Goal: Task Accomplishment & Management: Complete application form

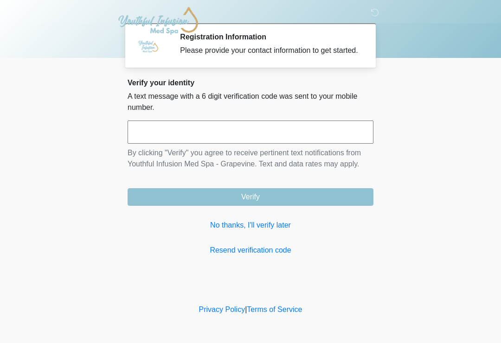
click at [241, 140] on input "text" at bounding box center [250, 132] width 246 height 23
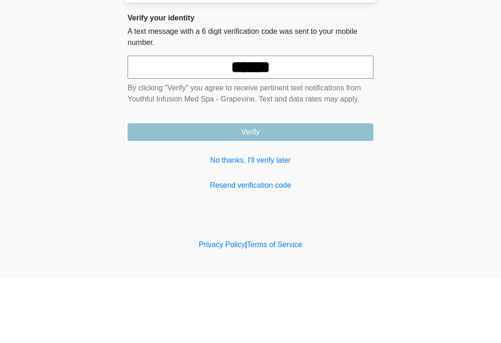
type input "******"
click at [276, 188] on button "Verify" at bounding box center [250, 197] width 246 height 18
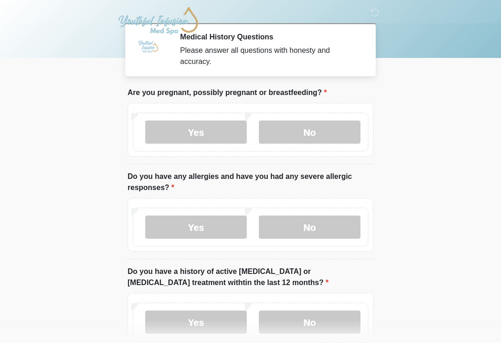
click at [336, 129] on label "No" at bounding box center [310, 132] width 102 height 23
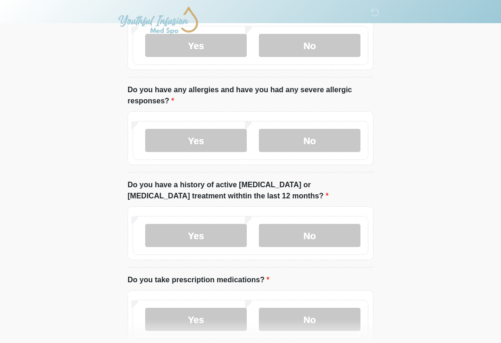
scroll to position [87, 0]
click at [314, 139] on label "No" at bounding box center [310, 140] width 102 height 23
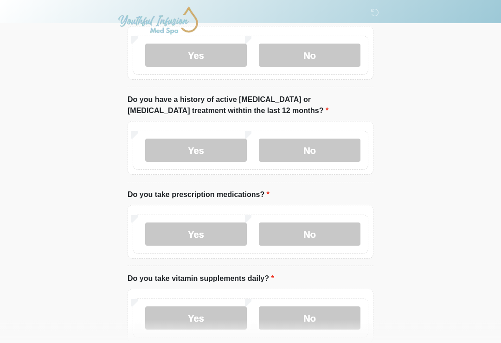
scroll to position [172, 0]
click at [327, 149] on label "No" at bounding box center [310, 150] width 102 height 23
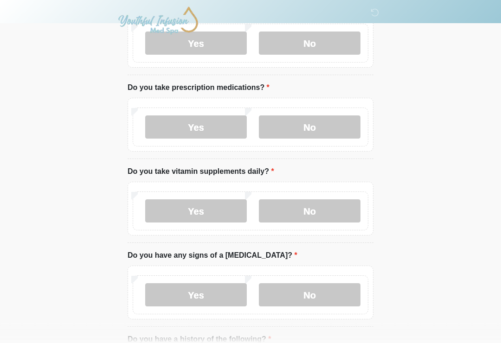
click at [328, 123] on label "No" at bounding box center [310, 127] width 102 height 23
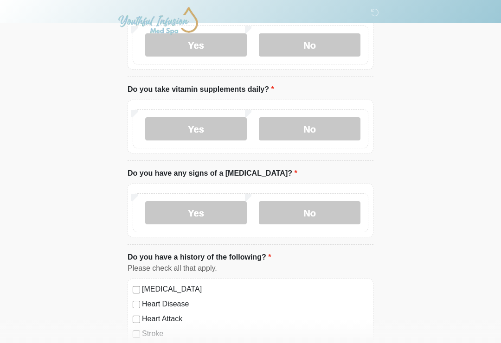
scroll to position [362, 0]
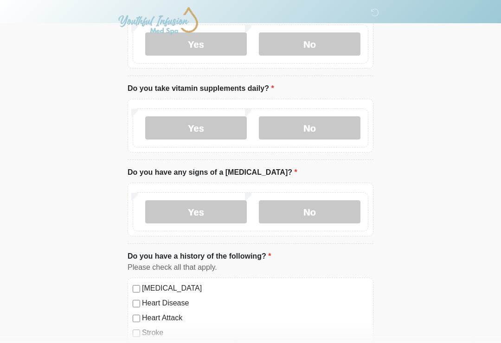
click at [321, 125] on label "No" at bounding box center [310, 127] width 102 height 23
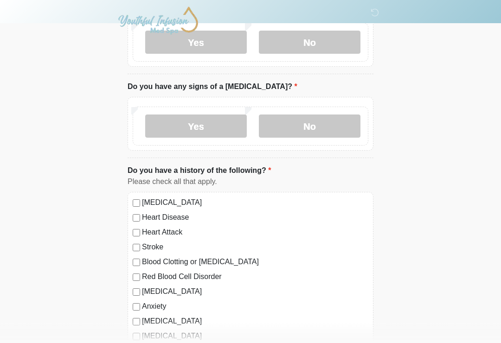
scroll to position [448, 0]
click at [331, 123] on label "No" at bounding box center [310, 126] width 102 height 23
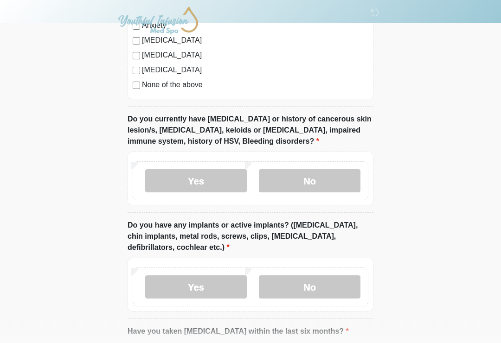
scroll to position [729, 0]
click at [328, 179] on label "No" at bounding box center [310, 180] width 102 height 23
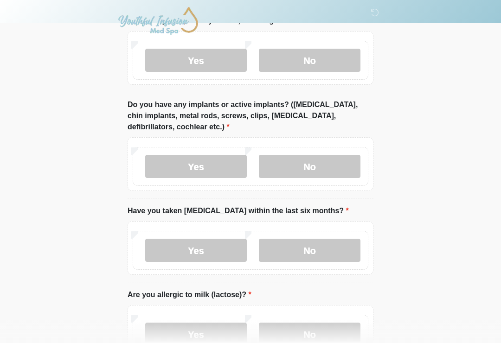
scroll to position [850, 0]
click at [322, 166] on label "No" at bounding box center [310, 165] width 102 height 23
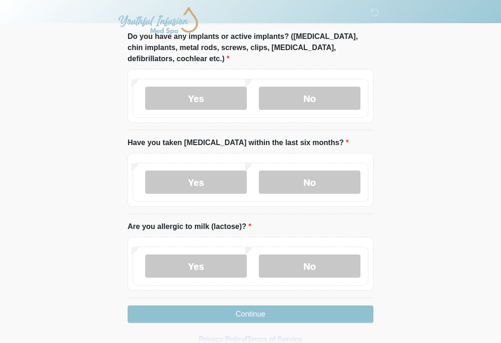
scroll to position [931, 0]
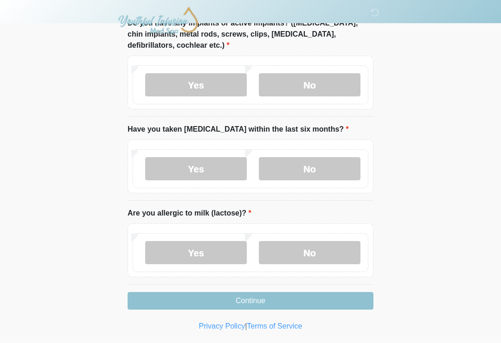
click at [323, 165] on label "No" at bounding box center [310, 168] width 102 height 23
click at [322, 250] on label "No" at bounding box center [310, 252] width 102 height 23
click at [279, 300] on button "Continue" at bounding box center [250, 301] width 246 height 18
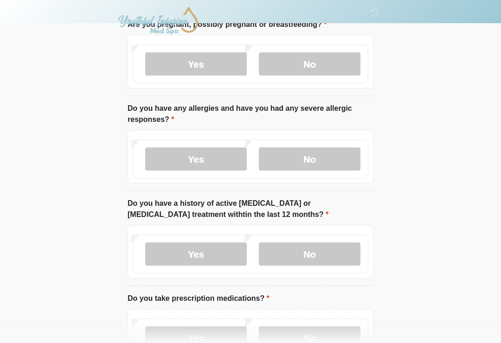
scroll to position [0, 0]
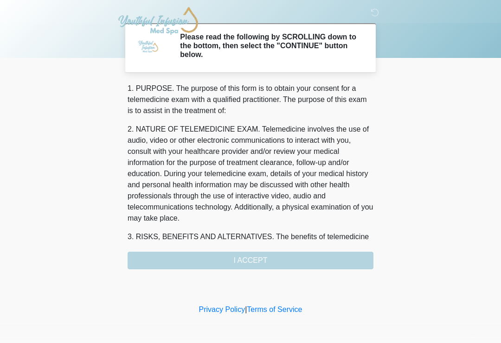
click at [259, 258] on div "1. PURPOSE. The purpose of this form is to obtain your consent for a telemedici…" at bounding box center [250, 176] width 246 height 186
click at [256, 262] on div "1. PURPOSE. The purpose of this form is to obtain your consent for a telemedici…" at bounding box center [250, 176] width 246 height 186
click at [424, 211] on body "‎ ‎ ‎ ‎ ‎ ‎ ‎ ‎ ‎ ‎ Please read the following by SCROLLING down to the bottom, …" at bounding box center [250, 171] width 501 height 343
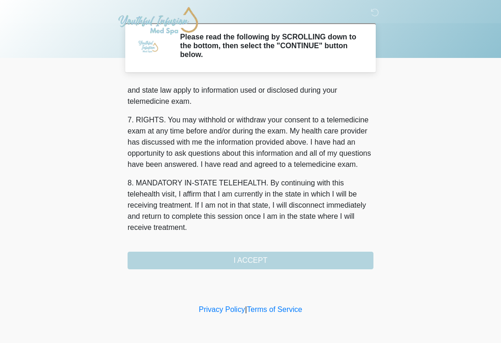
scroll to position [391, 0]
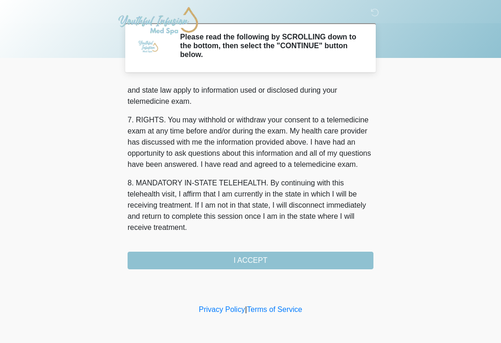
click at [259, 261] on button "I ACCEPT" at bounding box center [250, 261] width 246 height 18
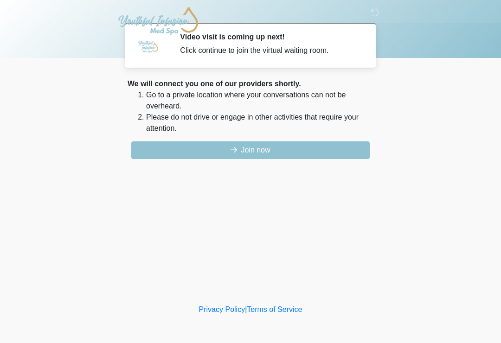
click at [269, 149] on button "Join now" at bounding box center [250, 150] width 238 height 18
